Goal: Information Seeking & Learning: Learn about a topic

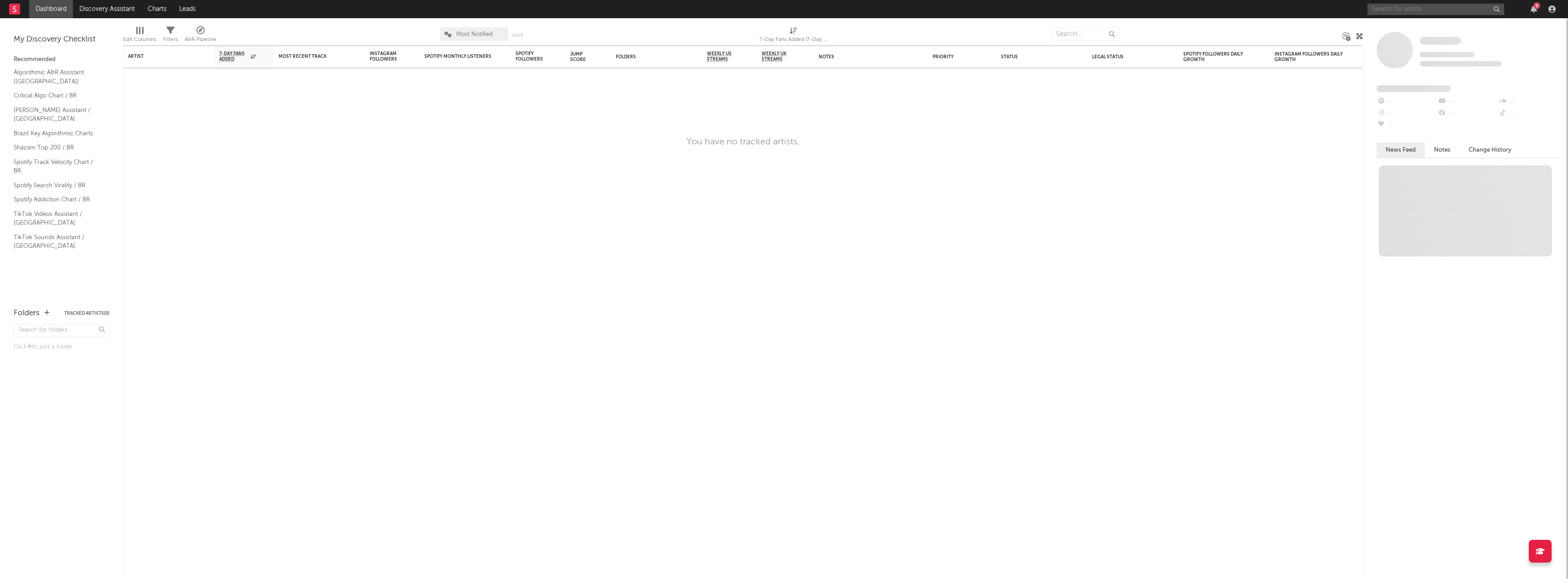
click at [1403, 10] on input "text" at bounding box center [1435, 9] width 136 height 11
type input "mc kako"
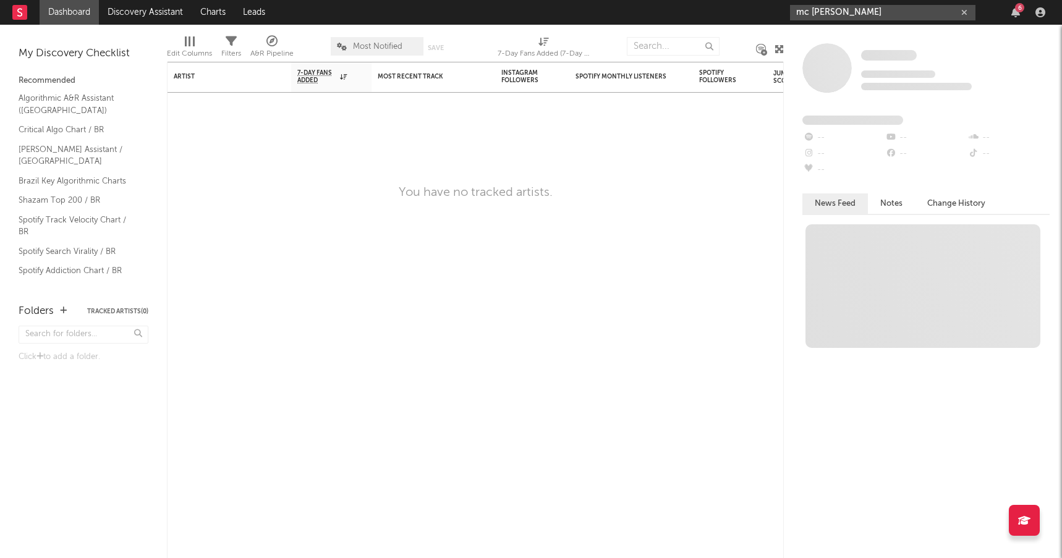
click at [964, 13] on icon "button" at bounding box center [964, 13] width 6 height 8
click at [886, 16] on input "text" at bounding box center [882, 12] width 185 height 15
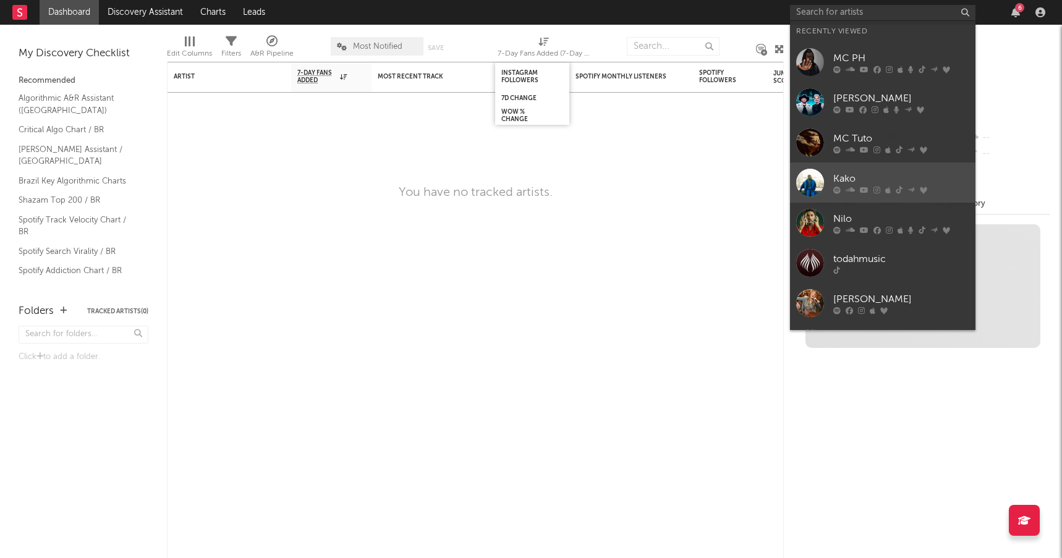
click at [882, 176] on div "Kako" at bounding box center [901, 178] width 136 height 15
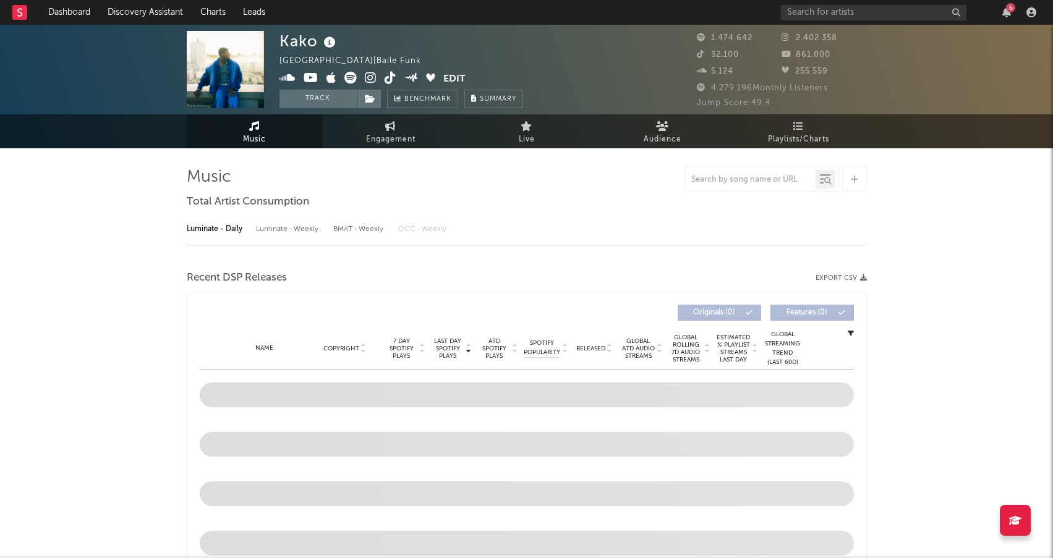
select select "6m"
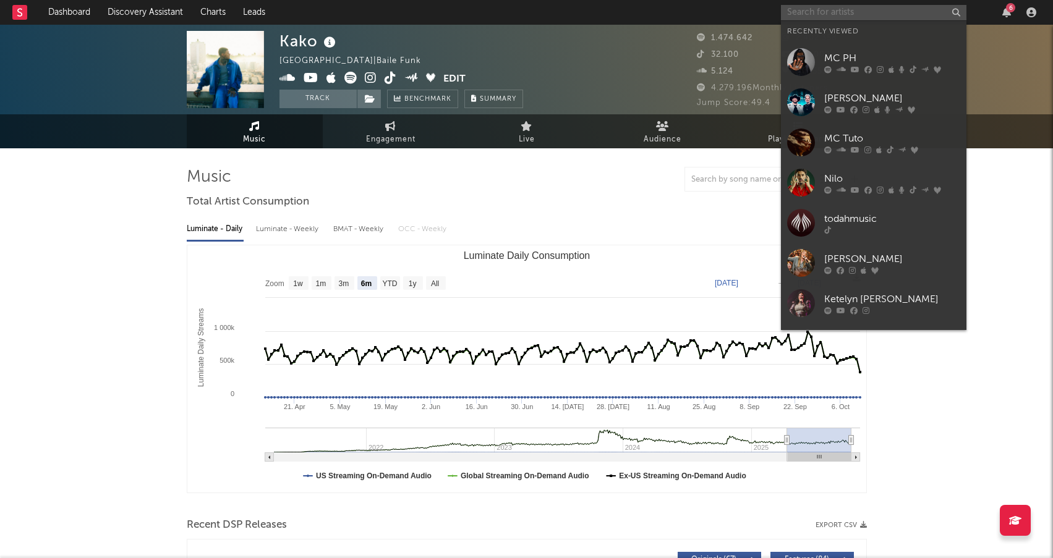
click at [834, 14] on input "text" at bounding box center [873, 12] width 185 height 15
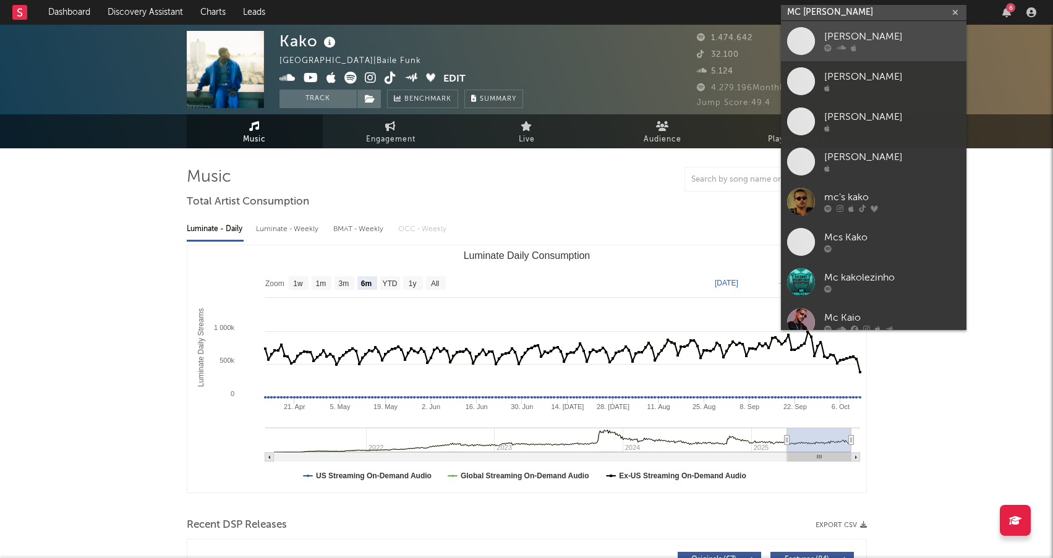
type input "MC [PERSON_NAME]"
click at [889, 44] on div "[PERSON_NAME]" at bounding box center [892, 37] width 136 height 15
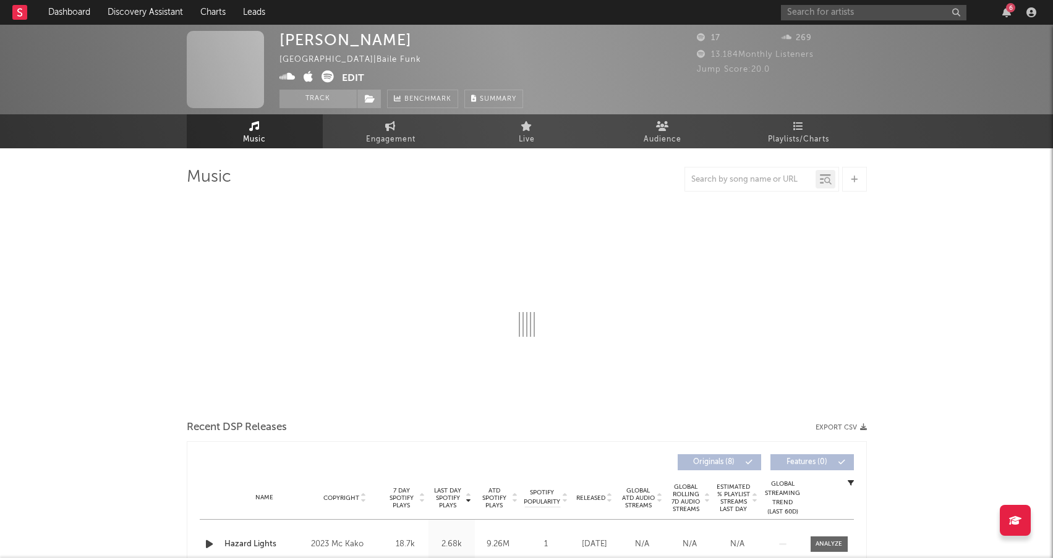
select select "1w"
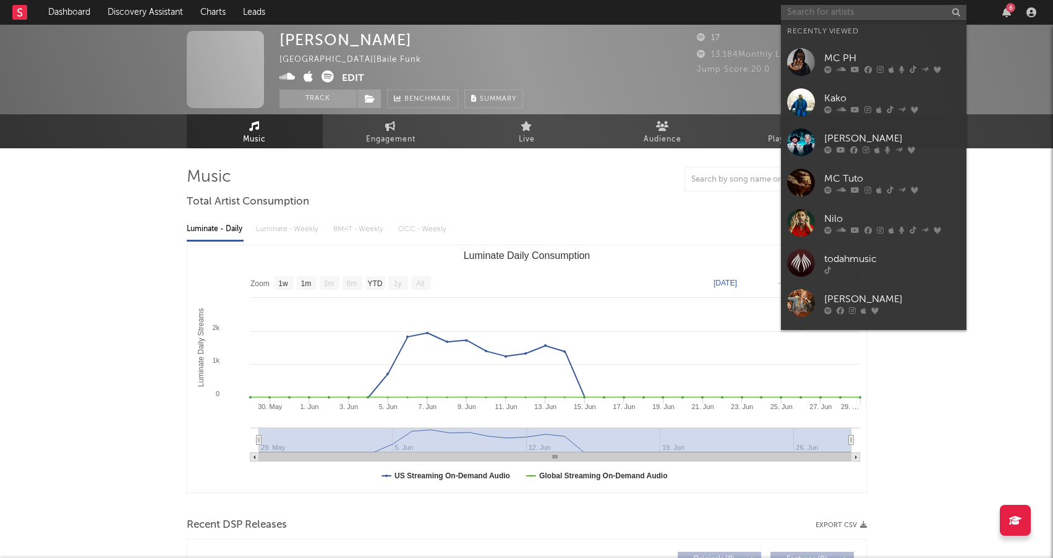
click at [858, 14] on input "text" at bounding box center [873, 12] width 185 height 15
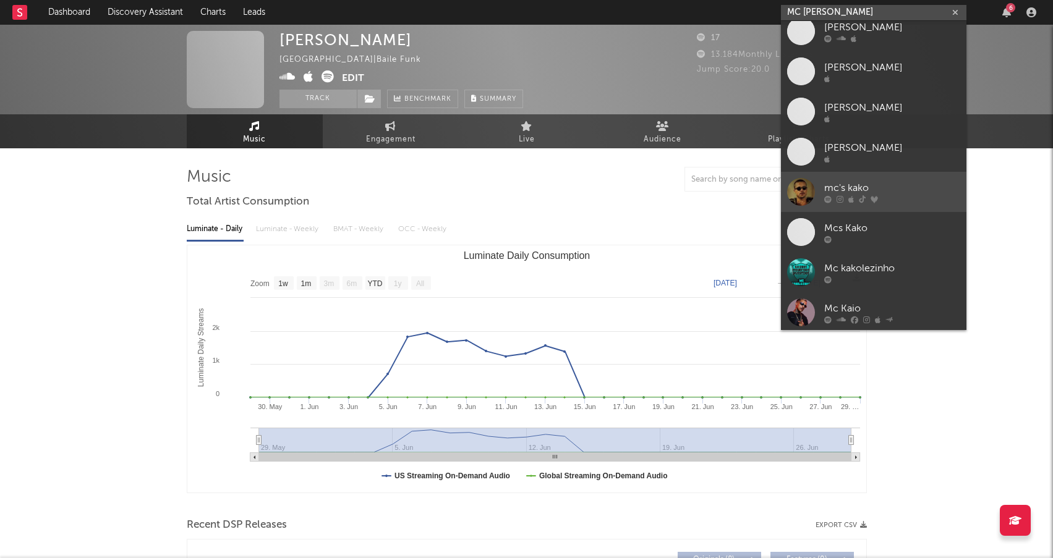
scroll to position [12, 0]
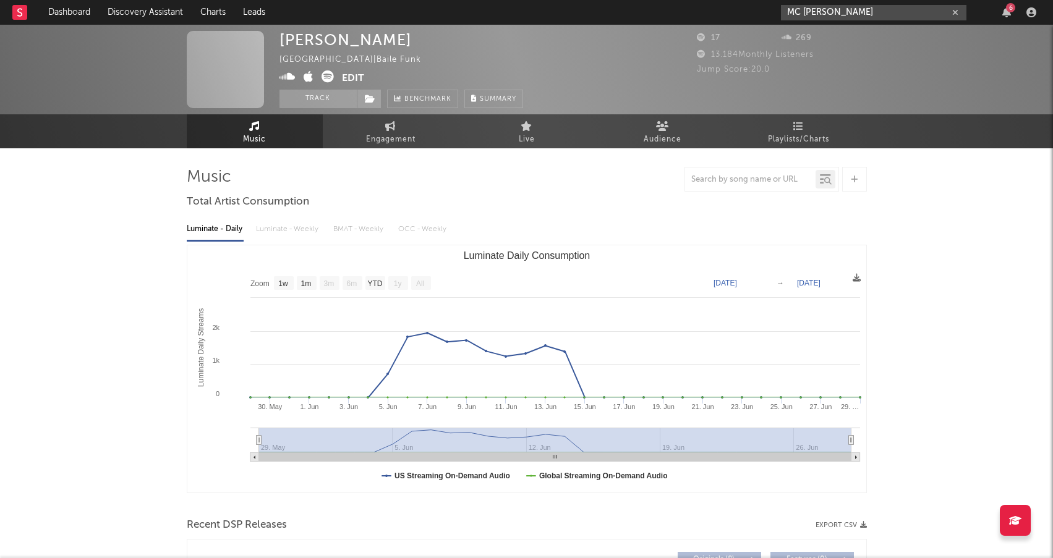
drag, startPoint x: 833, startPoint y: 11, endPoint x: 778, endPoint y: 2, distance: 55.8
click at [778, 2] on nav "Dashboard Discovery Assistant Charts Leads MC KAKO 6" at bounding box center [526, 12] width 1053 height 25
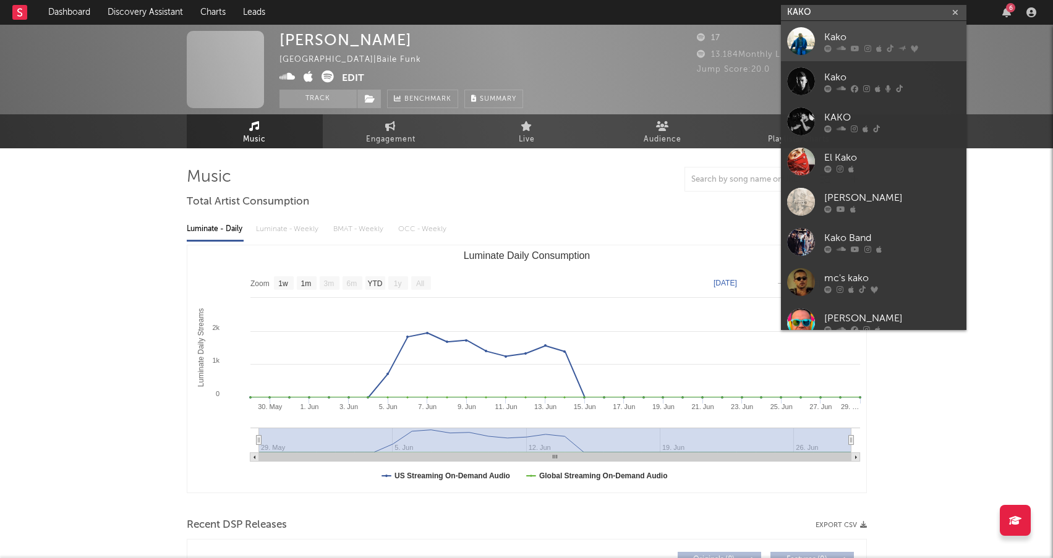
type input "KAKO"
click at [857, 32] on div "Kako" at bounding box center [892, 37] width 136 height 15
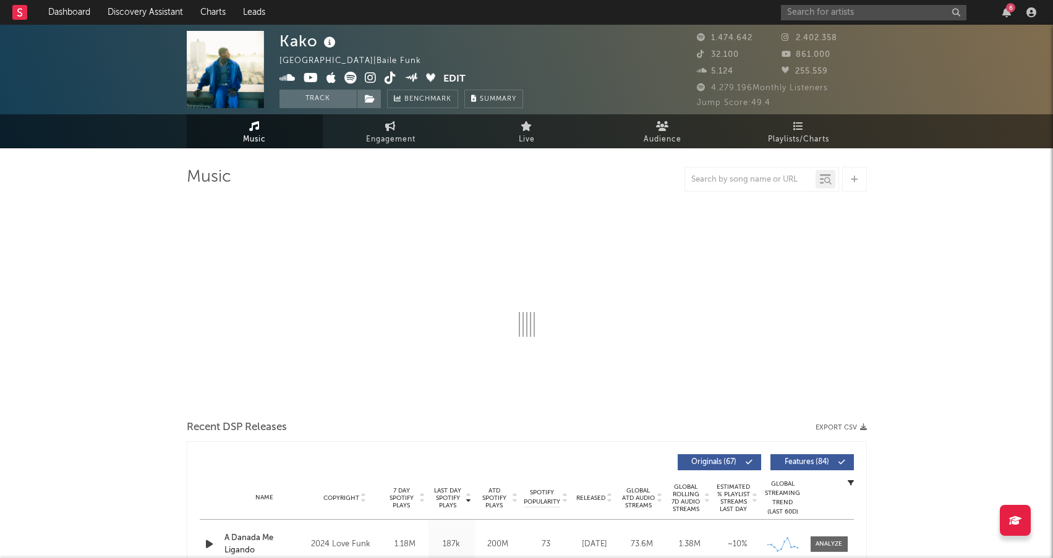
select select "6m"
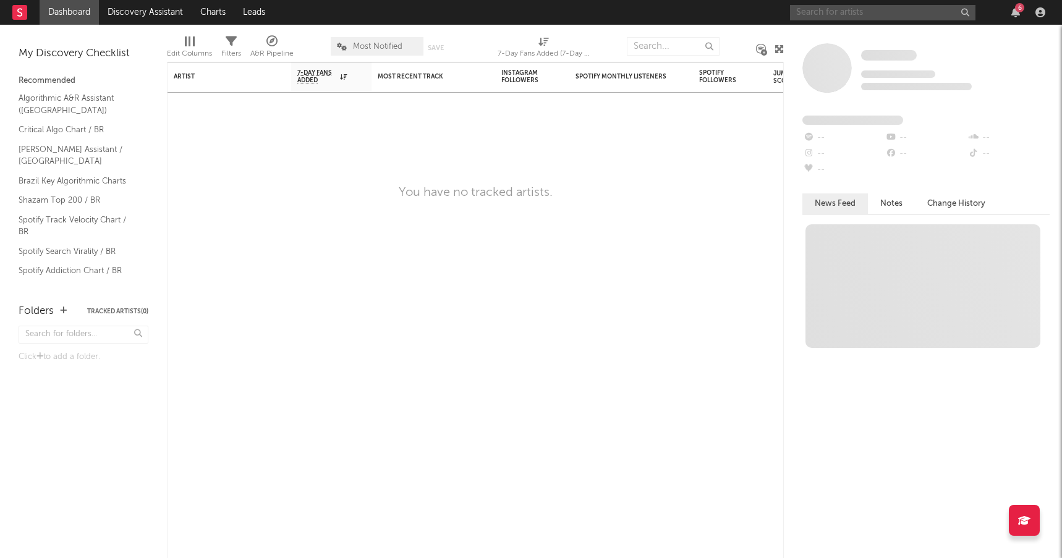
click at [867, 15] on input "text" at bounding box center [882, 12] width 185 height 15
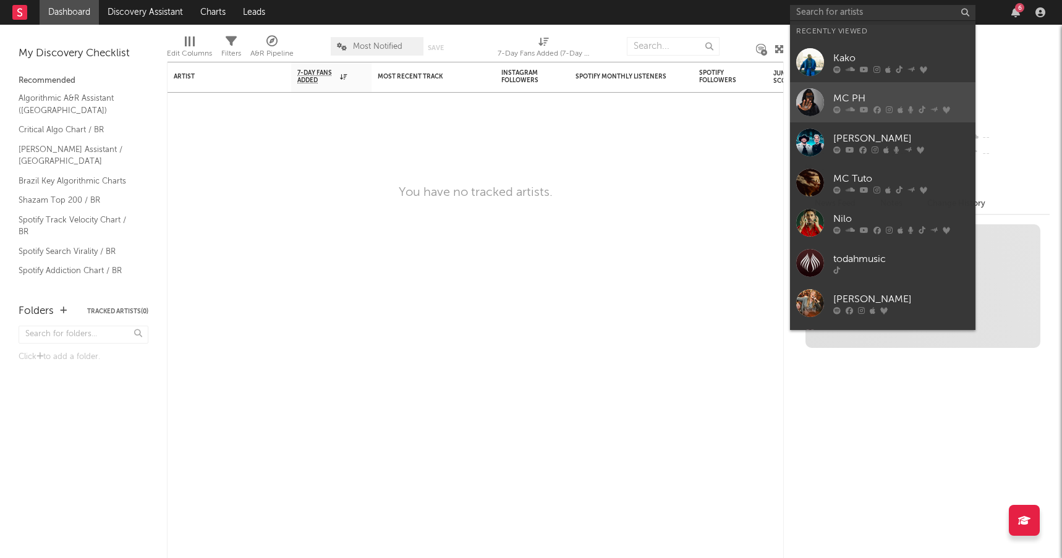
click at [883, 91] on div "MC PH" at bounding box center [901, 98] width 136 height 15
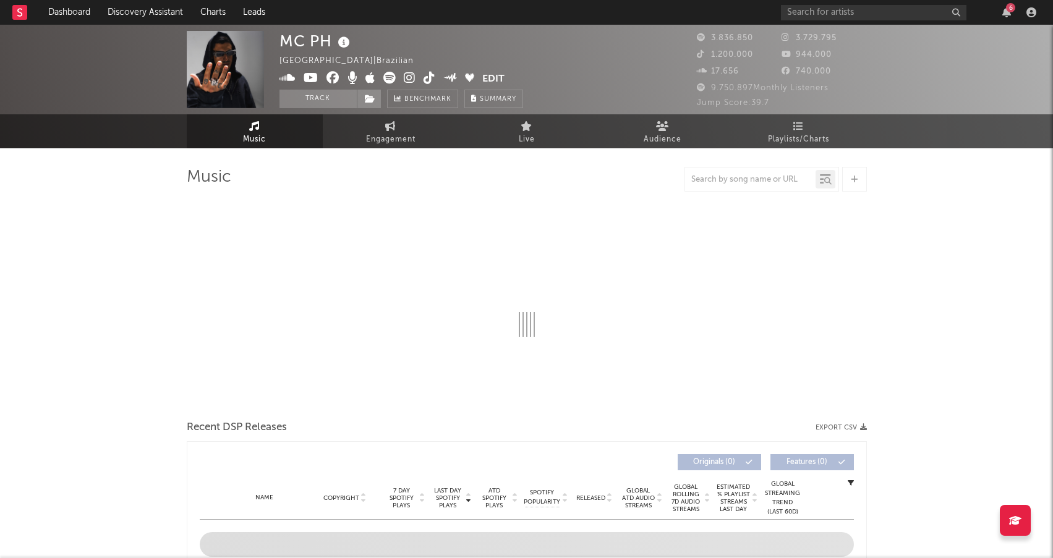
select select "6m"
